Goal: Information Seeking & Learning: Learn about a topic

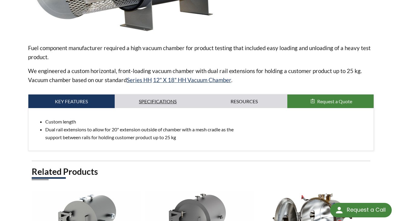
scroll to position [193, 0]
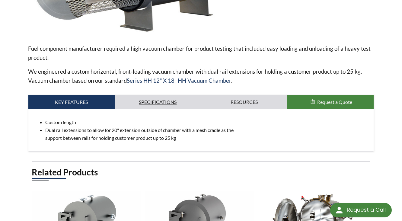
click at [146, 95] on link "Specifications" at bounding box center [158, 102] width 86 height 14
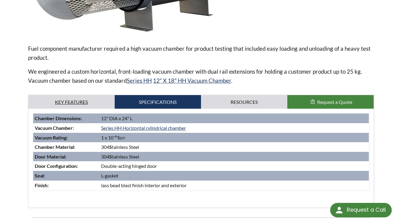
click at [79, 95] on link "Key Features" at bounding box center [71, 102] width 86 height 14
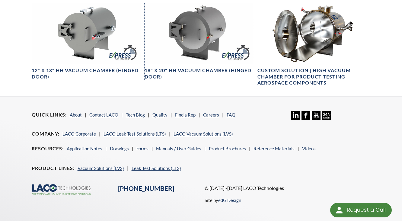
scroll to position [387, 0]
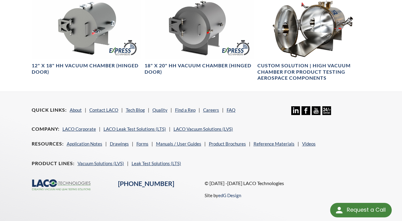
drag, startPoint x: 155, startPoint y: 70, endPoint x: 389, endPoint y: 88, distance: 234.9
click at [389, 92] on div "Quick Links About Contact LACO Tech Blog Quality Find a Rep Careers FAQ Linkedi…" at bounding box center [201, 153] width 387 height 122
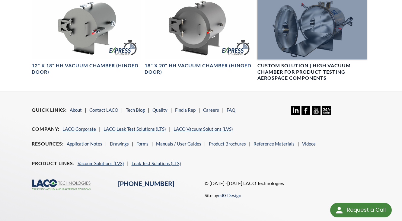
click at [316, 31] on div at bounding box center [312, 28] width 109 height 61
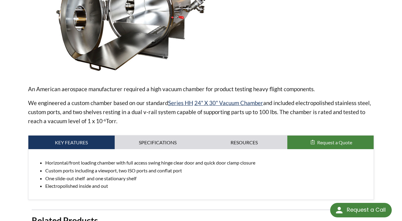
scroll to position [197, 0]
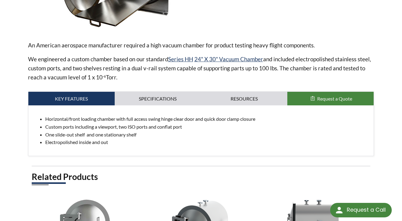
drag, startPoint x: 186, startPoint y: 92, endPoint x: 171, endPoint y: 115, distance: 27.5
click at [171, 115] on li "Horizontal/front loading chamber with full access swing hinge clear door and qu…" at bounding box center [207, 119] width 324 height 8
drag, startPoint x: 171, startPoint y: 115, endPoint x: 164, endPoint y: 142, distance: 28.0
click at [164, 142] on div "Horizontal/front loading chamber with full access swing hinge clear door and qu…" at bounding box center [201, 130] width 346 height 50
drag, startPoint x: 168, startPoint y: 138, endPoint x: 155, endPoint y: 137, distance: 13.7
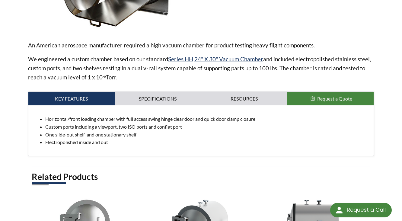
click at [155, 138] on li "Electropolished inside and out" at bounding box center [207, 142] width 324 height 8
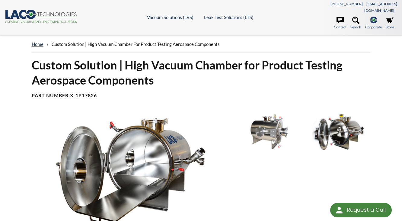
scroll to position [0, 0]
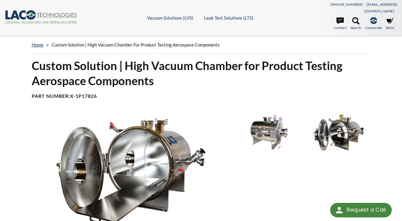
click at [216, 92] on div "Custom Solution | High Vacuum Chamber for Product Testing Aerospace Components …" at bounding box center [201, 81] width 347 height 46
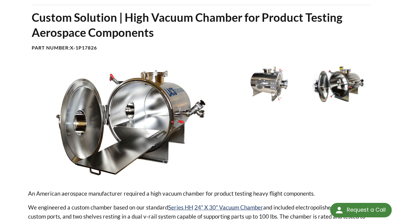
click at [254, 129] on div at bounding box center [305, 123] width 139 height 114
click at [232, 143] on div at bounding box center [132, 123] width 208 height 114
